Goal: Find contact information: Find contact information

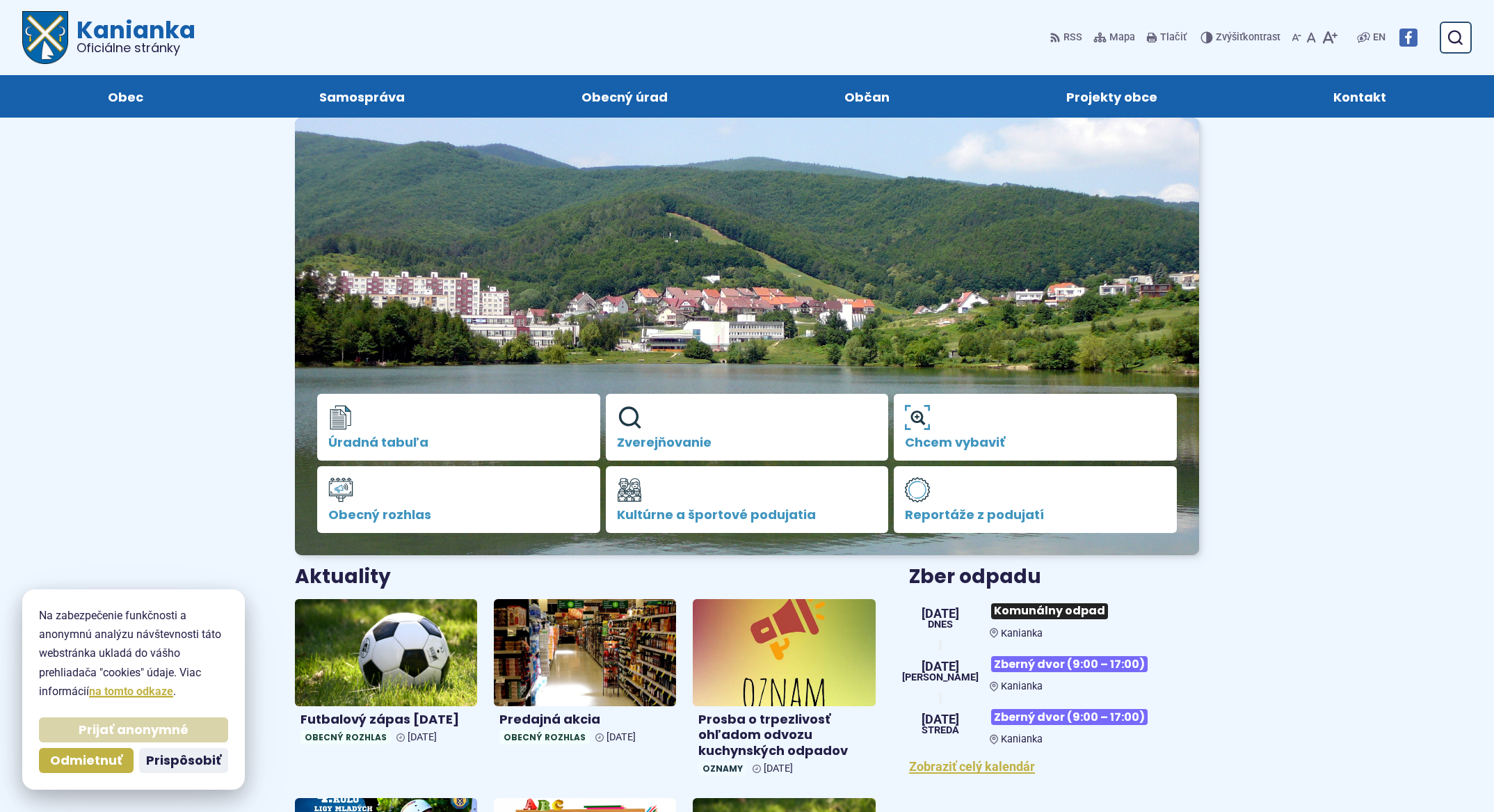
click at [190, 734] on button "Prijať anonymné" at bounding box center [134, 729] width 189 height 25
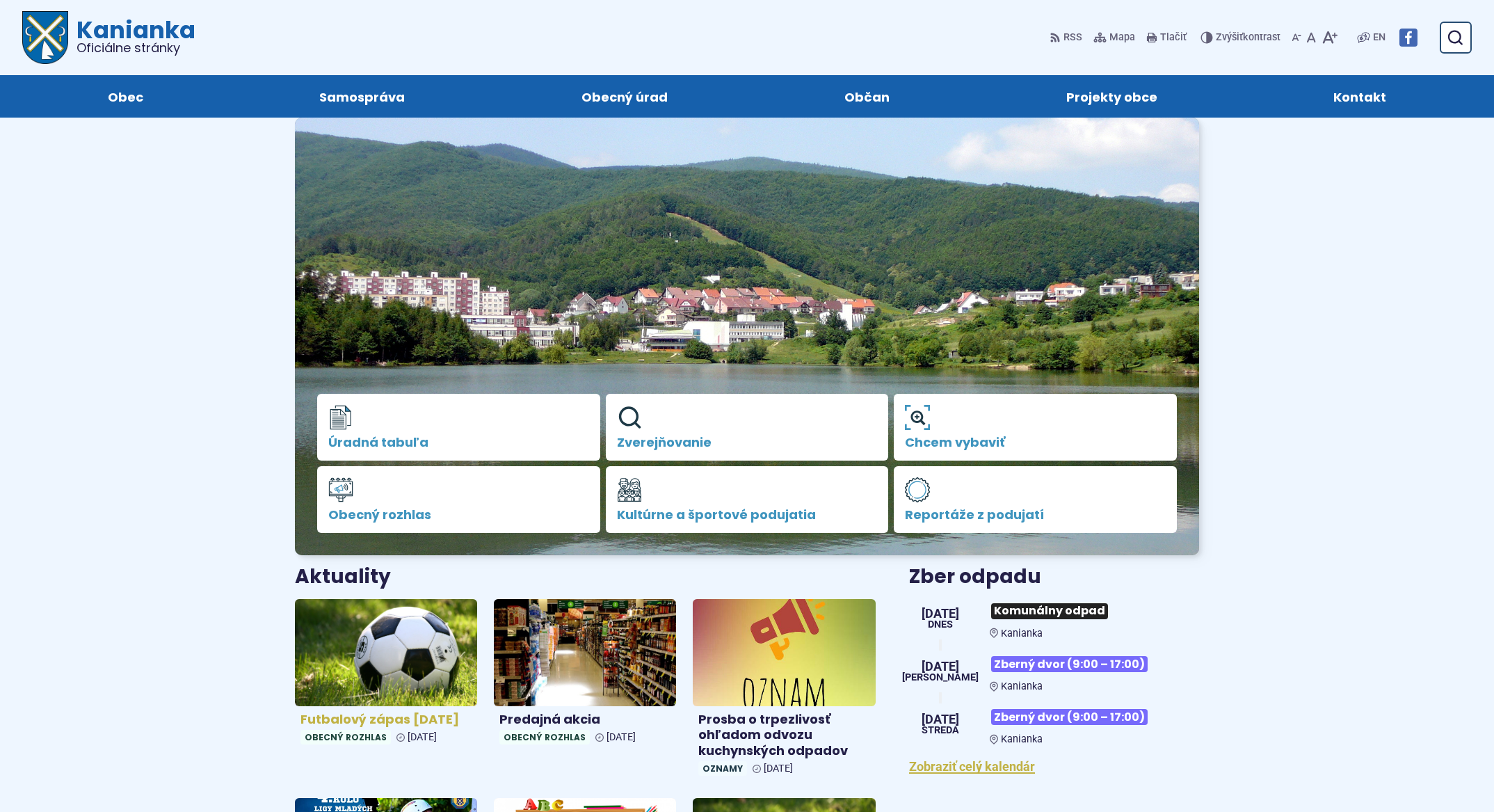
click at [355, 650] on img at bounding box center [386, 652] width 210 height 123
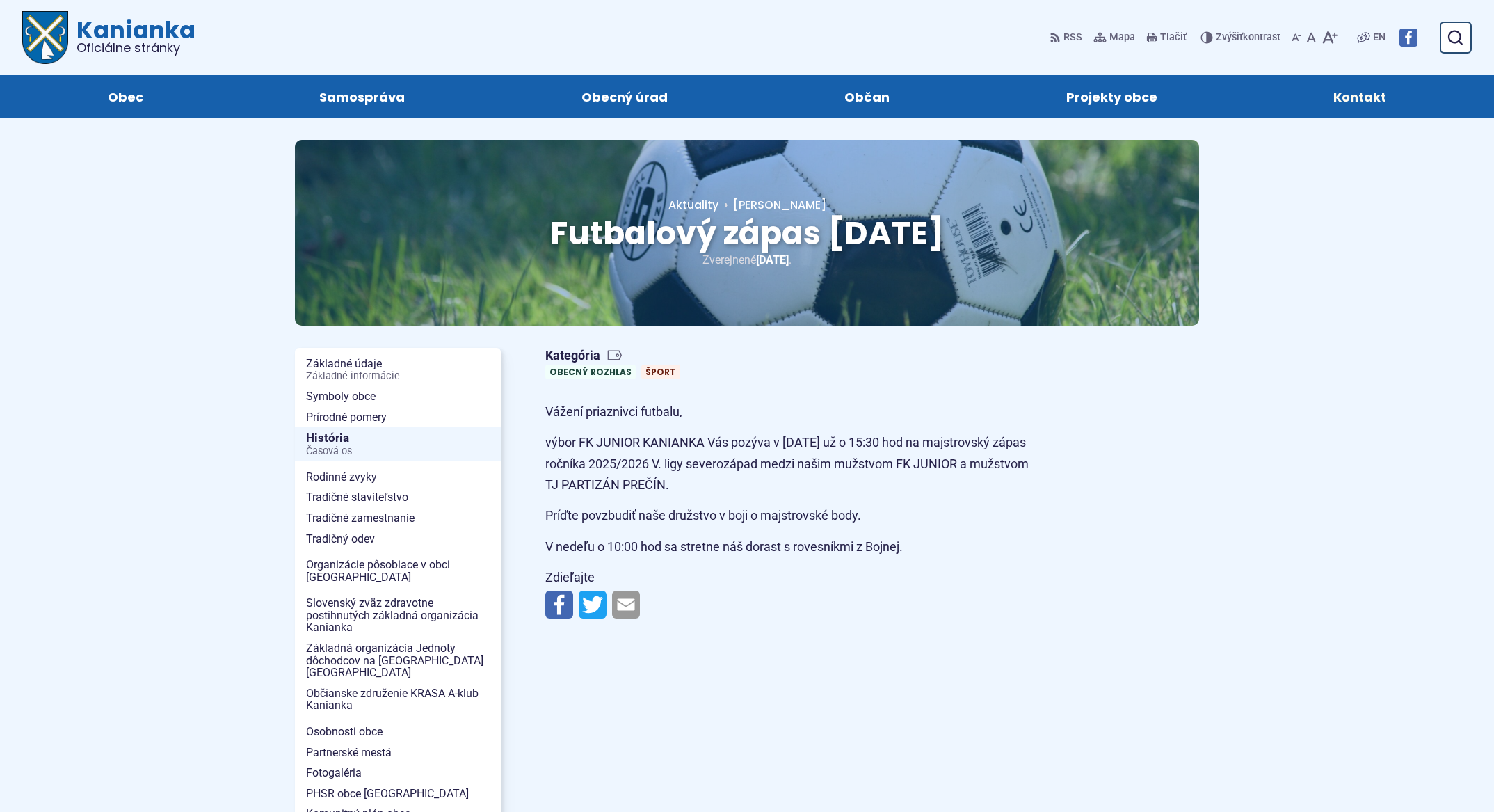
click at [1377, 99] on span "Kontakt" at bounding box center [1360, 96] width 53 height 43
